Goal: Find specific page/section: Find specific page/section

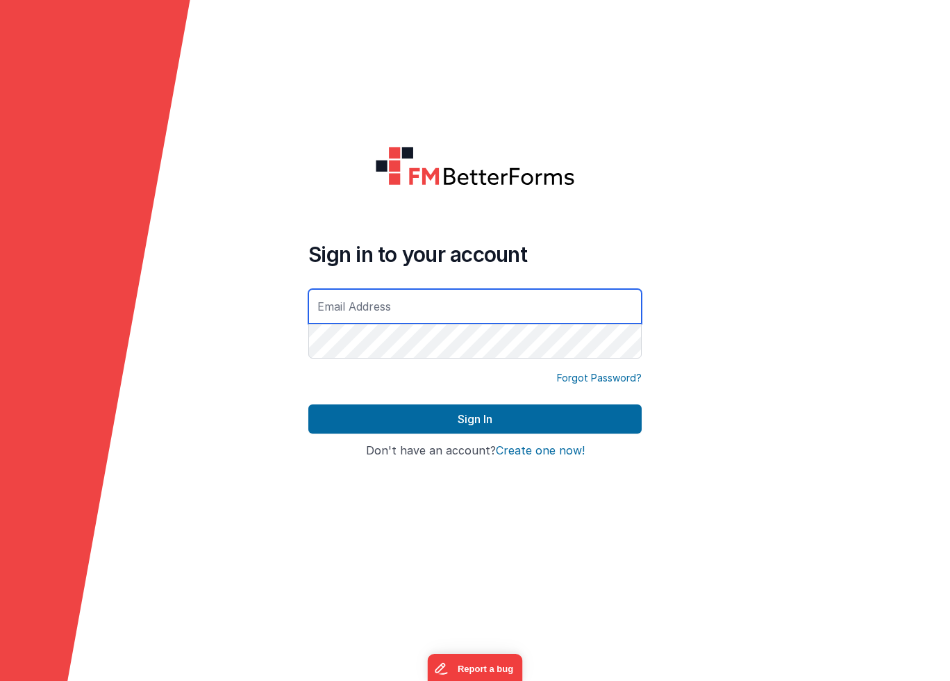
type input "[PERSON_NAME][EMAIL_ADDRESS][DOMAIN_NAME]"
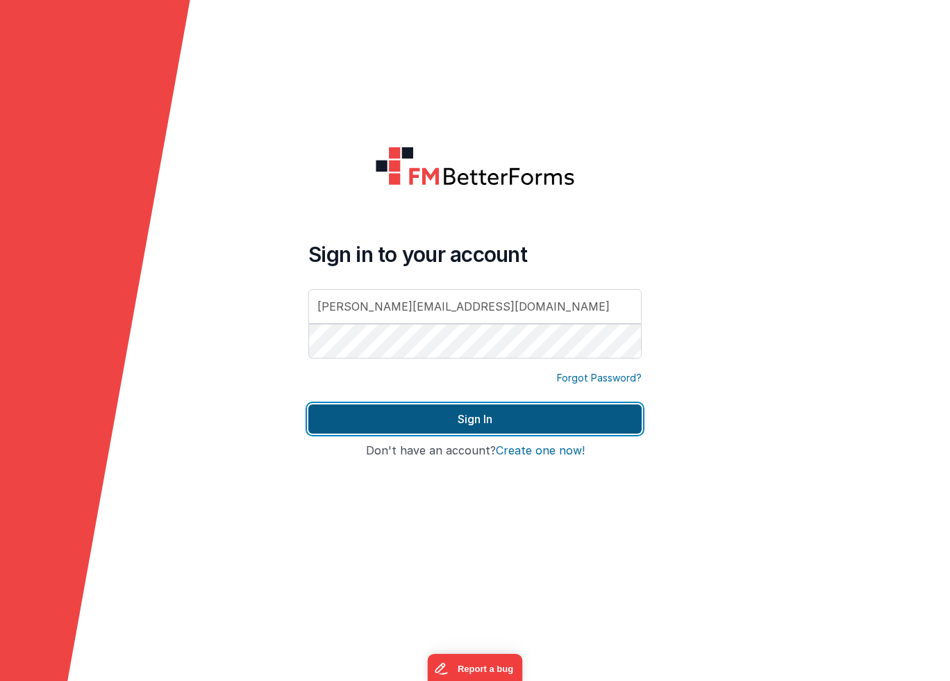
click at [388, 431] on button "Sign In" at bounding box center [474, 418] width 333 height 29
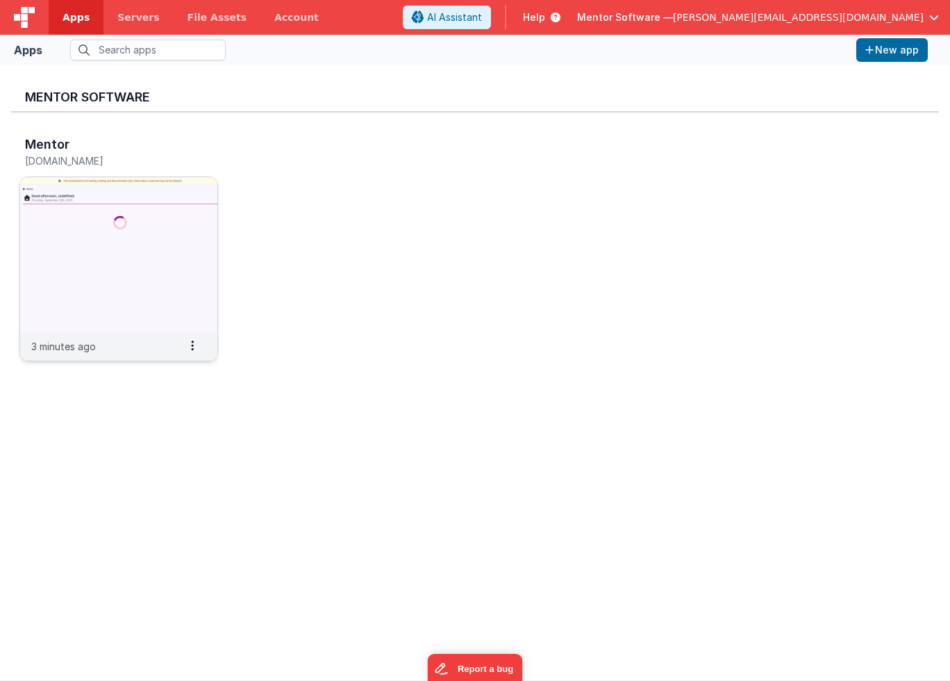
click at [134, 189] on img at bounding box center [118, 255] width 197 height 156
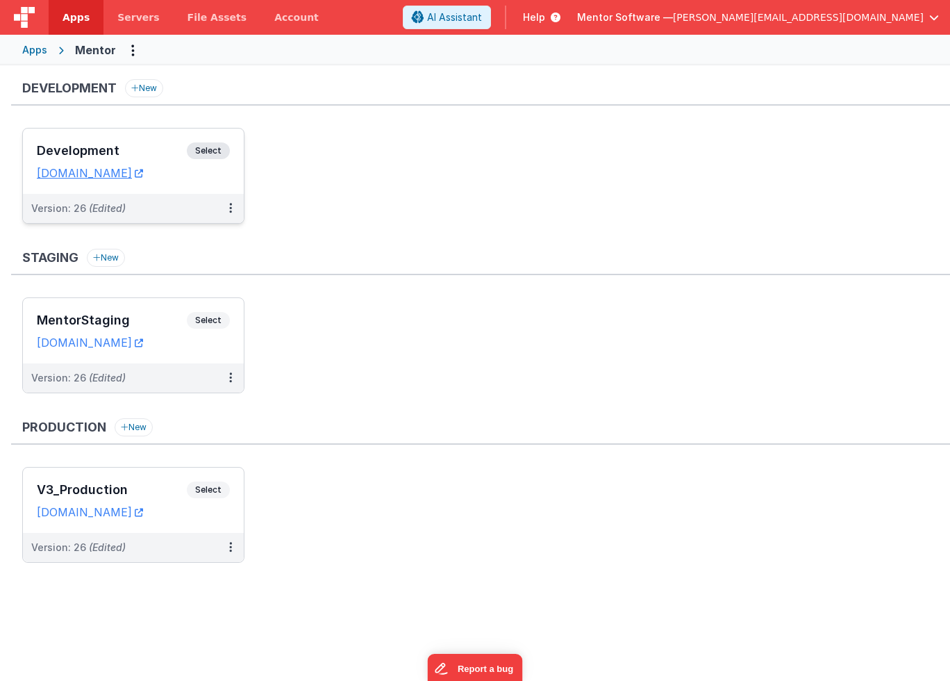
click at [128, 149] on h3 "Development" at bounding box center [112, 151] width 150 height 14
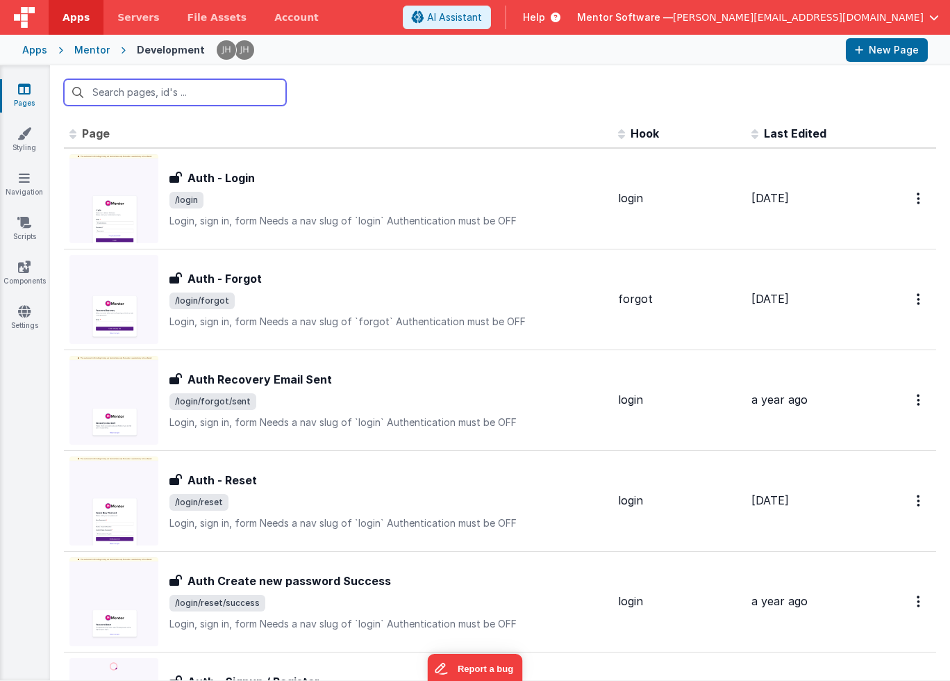
click at [231, 97] on input "text" at bounding box center [175, 92] width 222 height 26
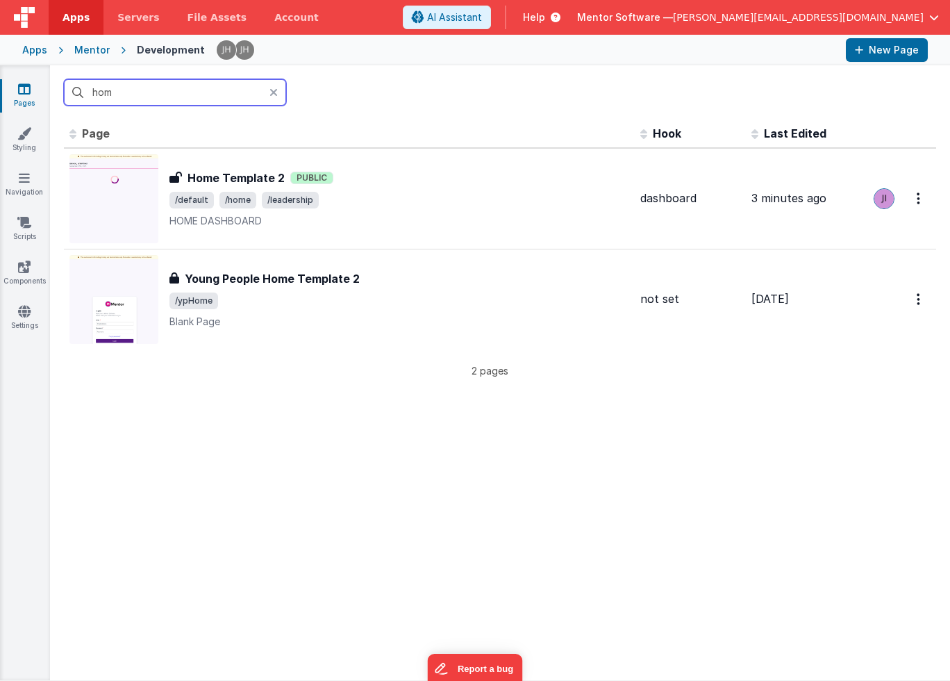
type input "home"
